Goal: Information Seeking & Learning: Learn about a topic

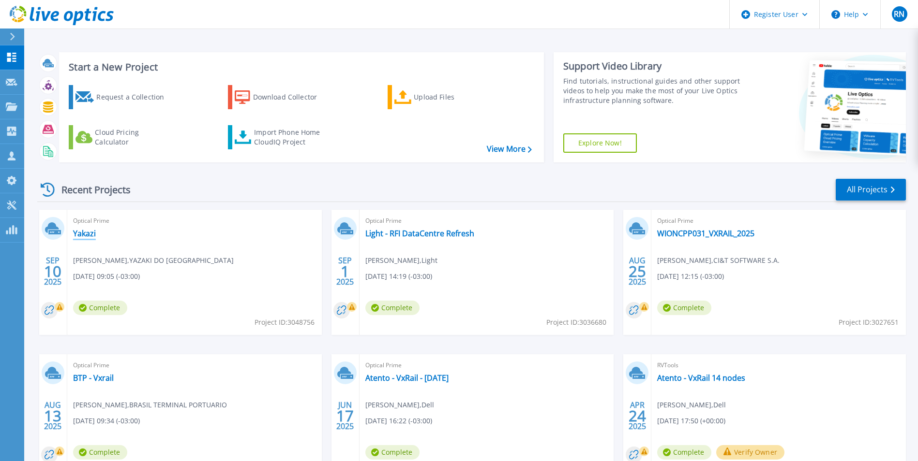
click at [90, 234] on link "Yakazi" at bounding box center [84, 234] width 23 height 10
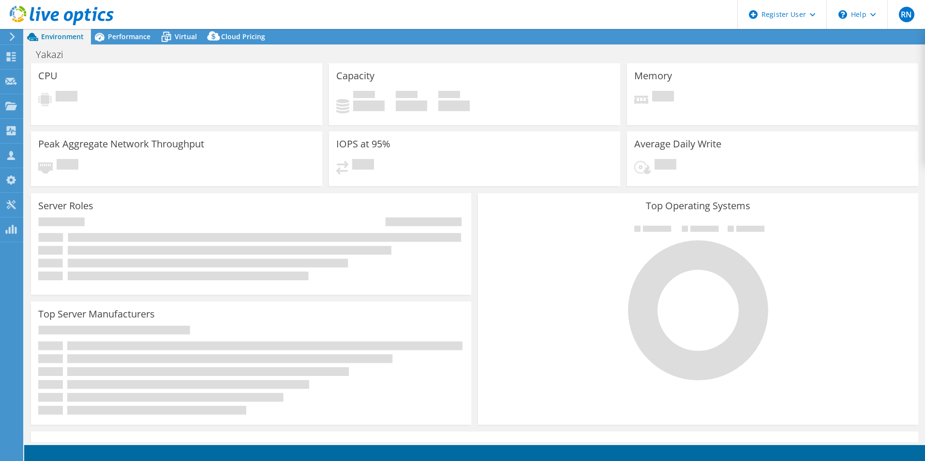
select select "USD"
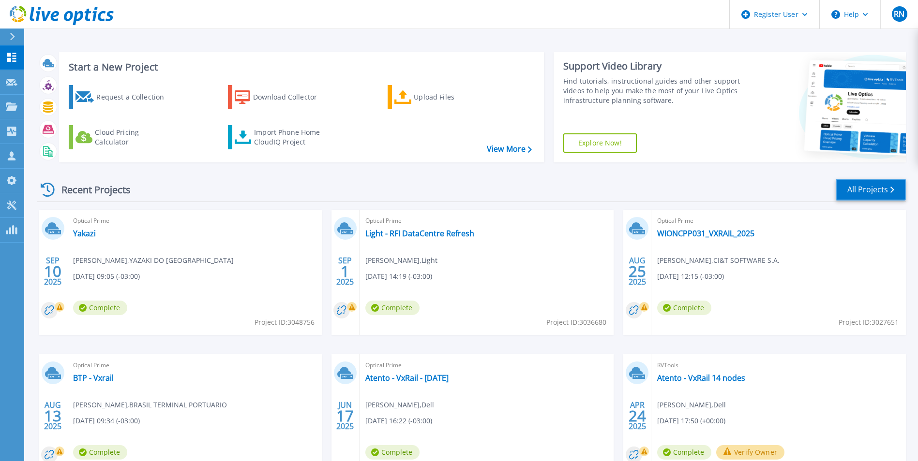
click at [883, 191] on link "All Projects" at bounding box center [870, 190] width 70 height 22
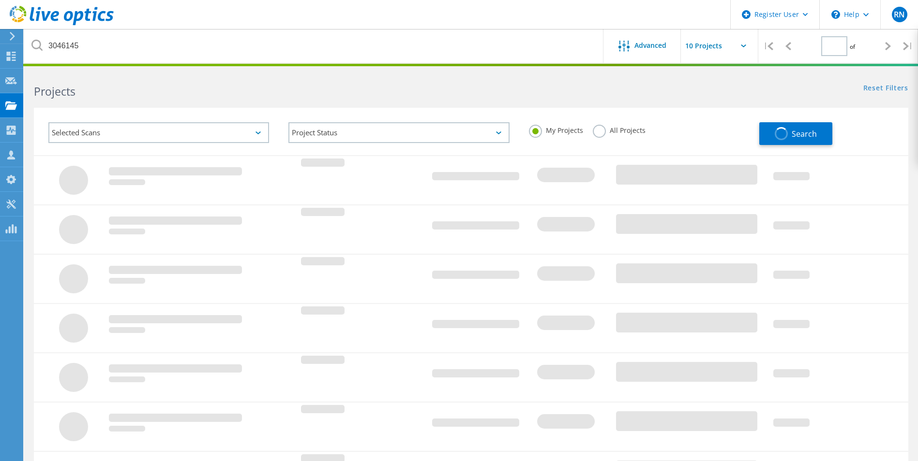
type input "1"
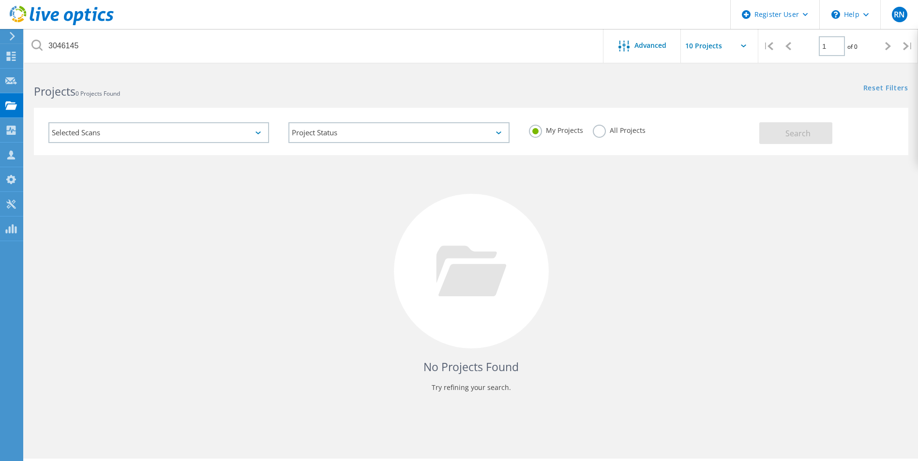
click at [539, 126] on label "My Projects" at bounding box center [556, 129] width 54 height 9
click at [0, 0] on input "My Projects" at bounding box center [0, 0] width 0 height 0
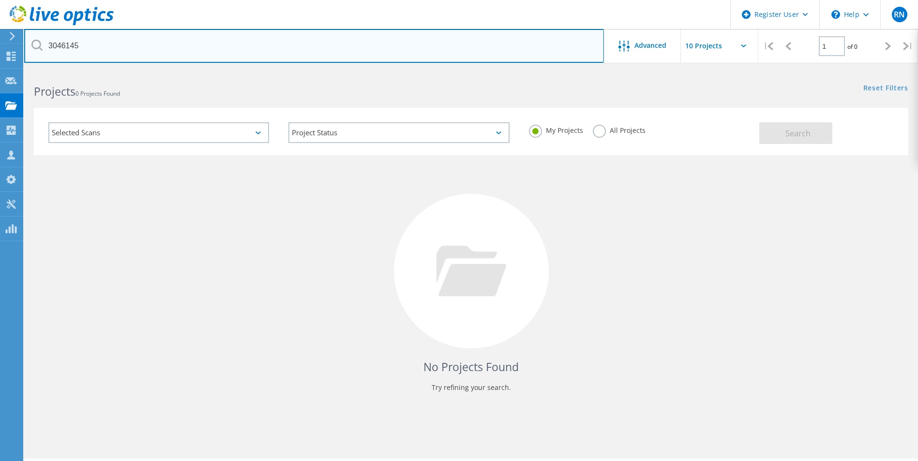
drag, startPoint x: 118, startPoint y: 44, endPoint x: -69, endPoint y: 37, distance: 186.9
click at [0, 37] on html "Register User \n Help Explore Helpful Articles Contact Support RN Dell User Raq…" at bounding box center [459, 244] width 918 height 488
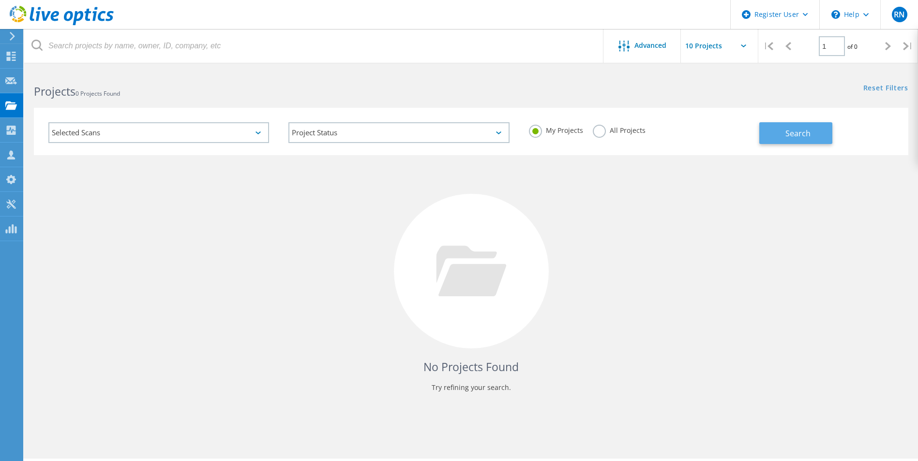
click at [798, 131] on span "Search" at bounding box center [797, 133] width 25 height 11
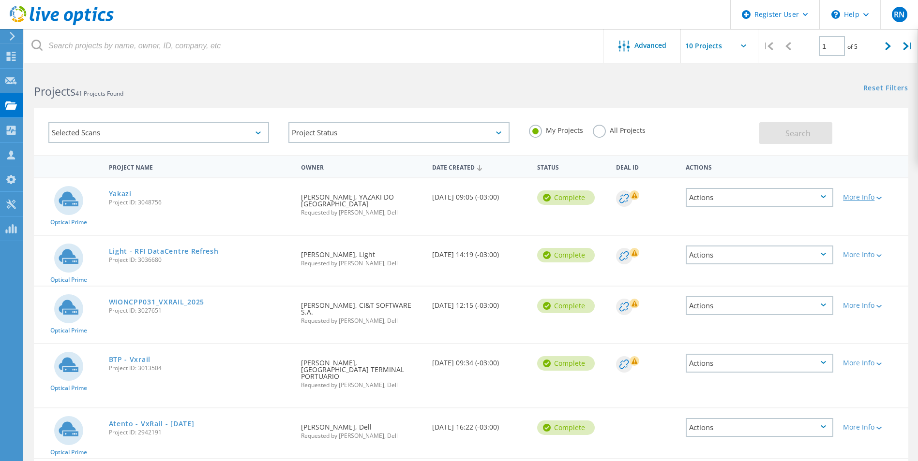
click at [870, 195] on div "More Info" at bounding box center [873, 197] width 60 height 7
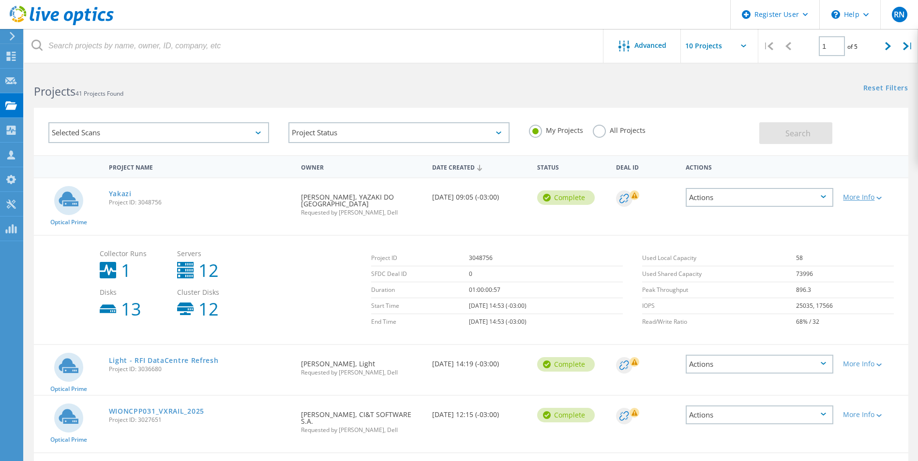
click at [870, 195] on div "More Info" at bounding box center [873, 197] width 60 height 7
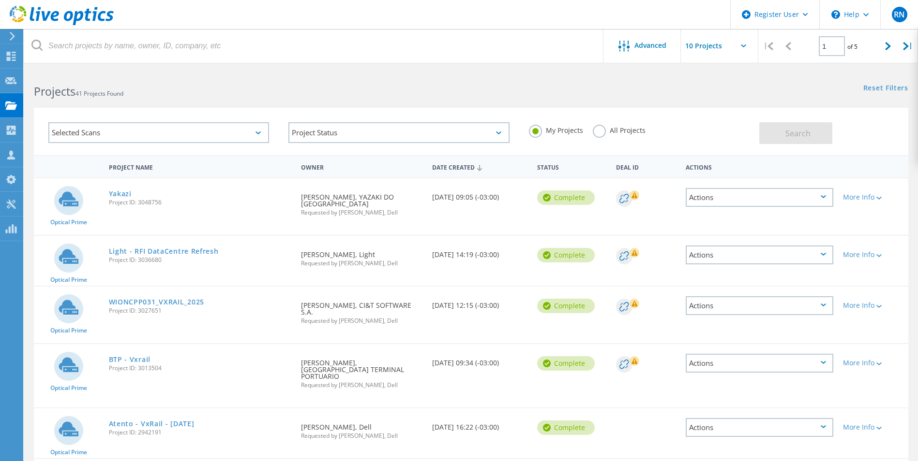
click at [818, 195] on div "Actions" at bounding box center [759, 197] width 148 height 19
click at [731, 189] on div "Project Details" at bounding box center [759, 190] width 146 height 15
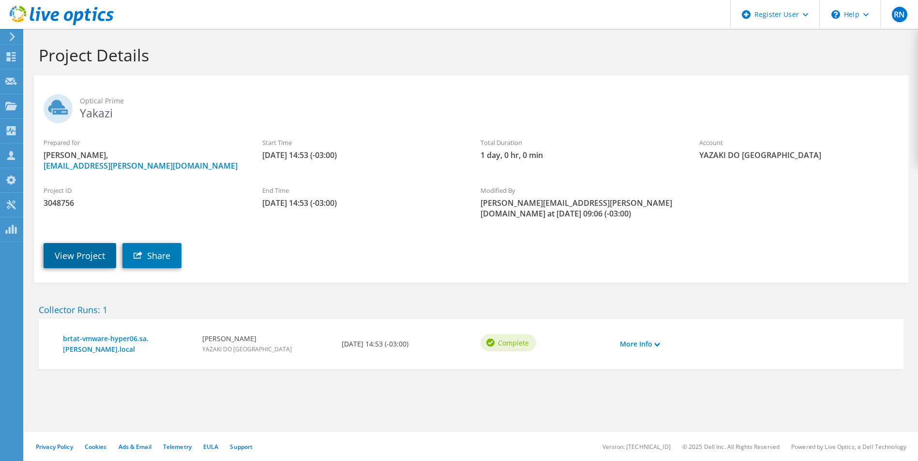
click at [63, 244] on link "View Project" at bounding box center [80, 255] width 73 height 25
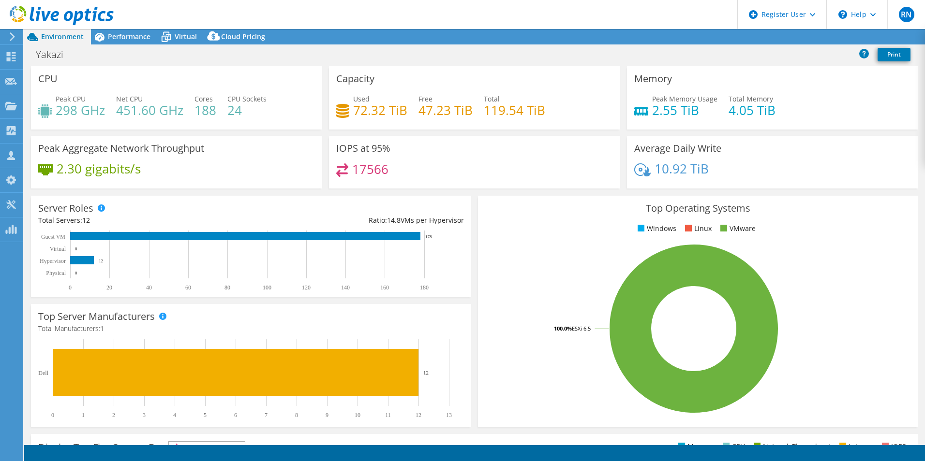
select select "USD"
click at [122, 37] on span "Performance" at bounding box center [129, 36] width 43 height 9
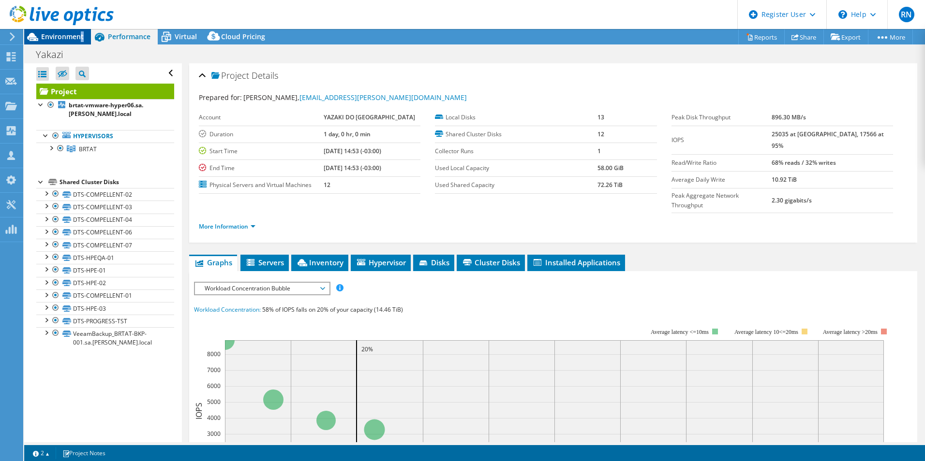
click at [82, 36] on span "Environment" at bounding box center [62, 36] width 43 height 9
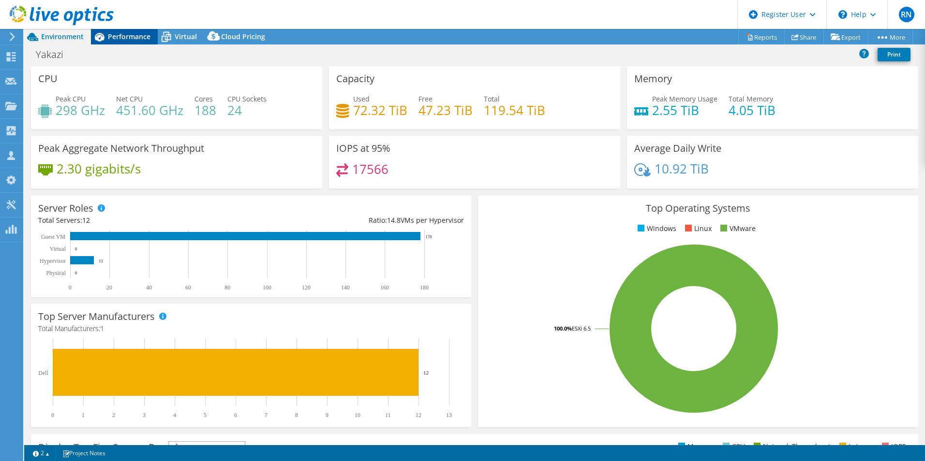
click at [118, 35] on span "Performance" at bounding box center [129, 36] width 43 height 9
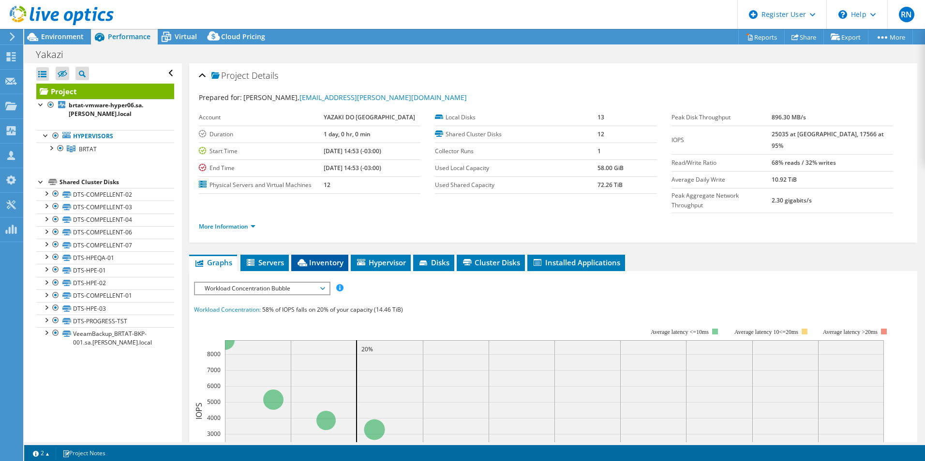
click at [326, 258] on span "Inventory" at bounding box center [319, 263] width 47 height 10
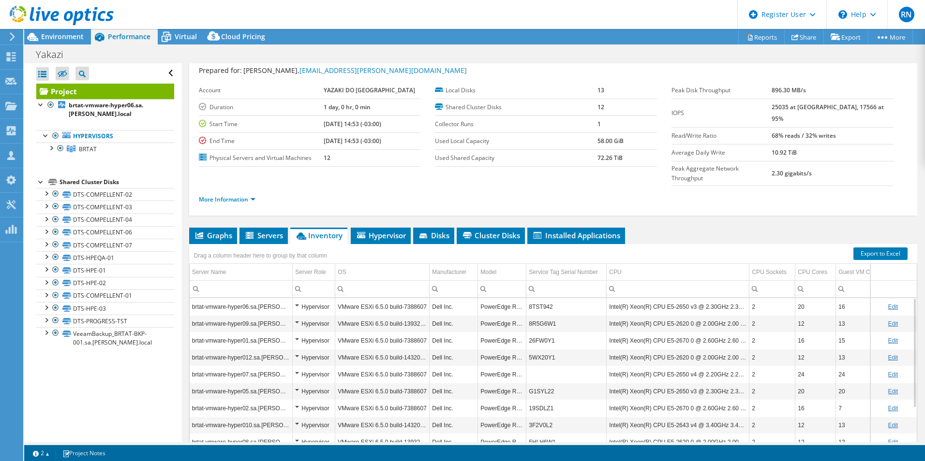
scroll to position [3, 0]
